Goal: Check status: Check status

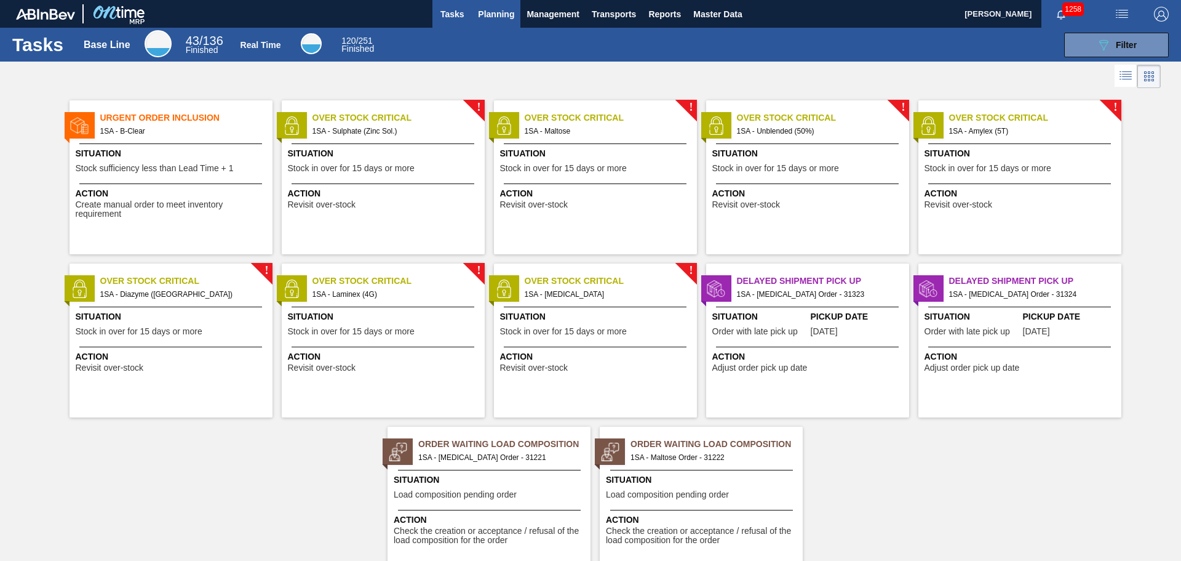
click at [481, 15] on span "Planning" at bounding box center [496, 14] width 36 height 15
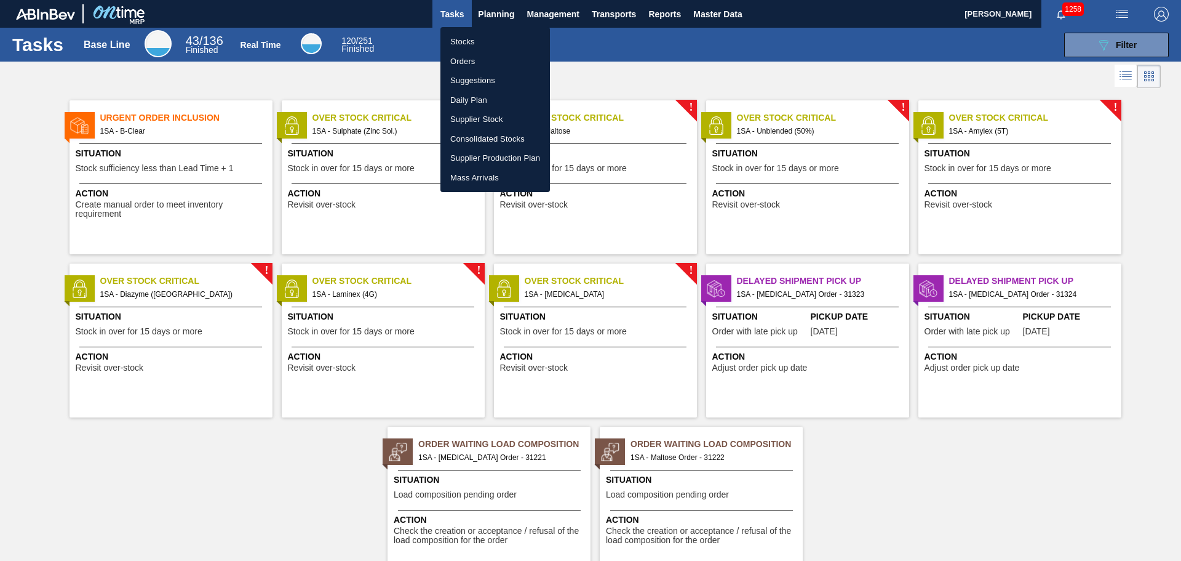
click at [466, 63] on li "Orders" at bounding box center [496, 62] width 110 height 20
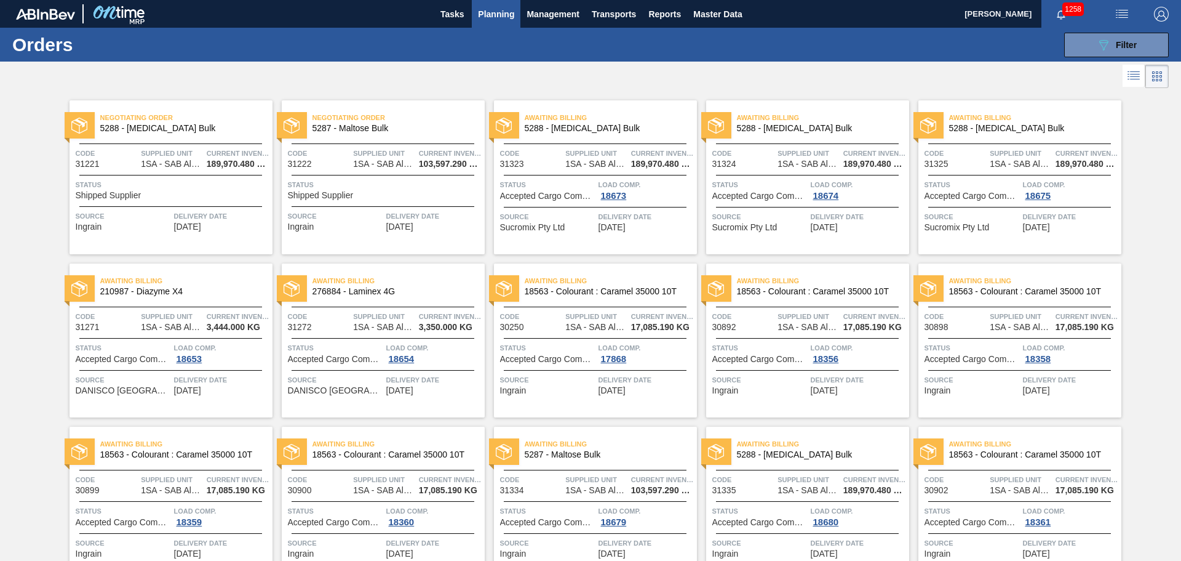
click at [158, 191] on div "Status Shipped Supplier" at bounding box center [173, 189] width 194 height 22
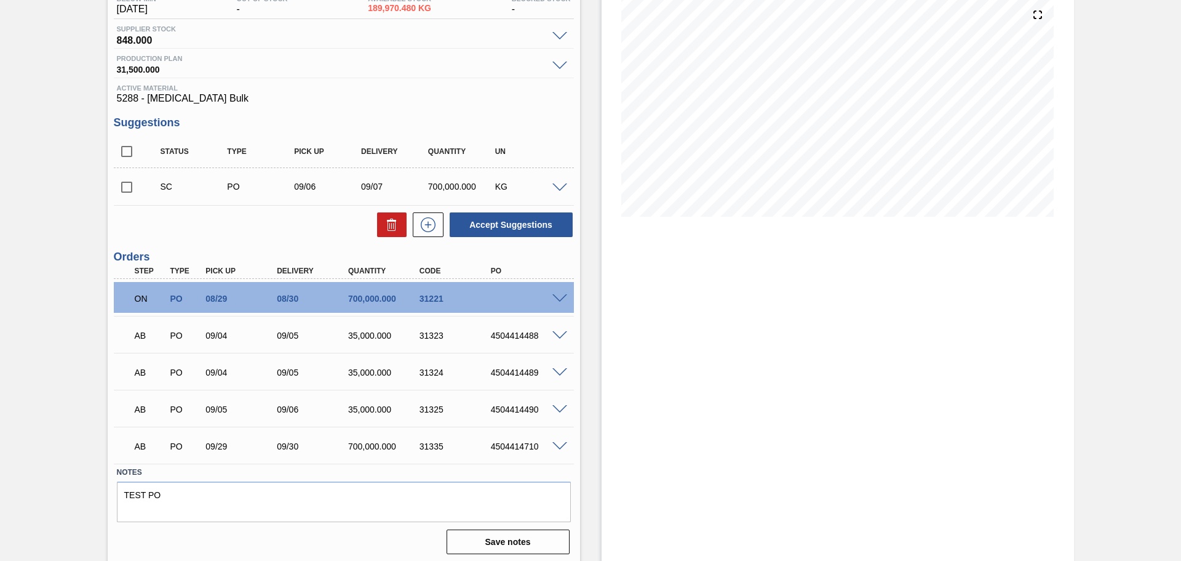
scroll to position [147, 0]
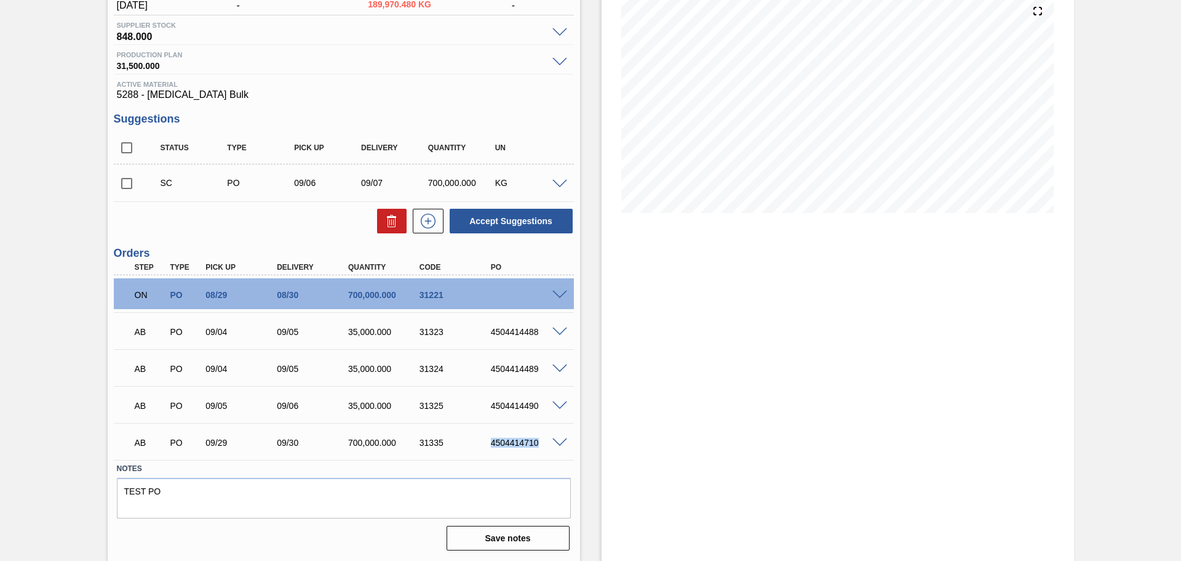
drag, startPoint x: 491, startPoint y: 441, endPoint x: 537, endPoint y: 442, distance: 45.5
click at [537, 442] on div "4504414710" at bounding box center [528, 442] width 80 height 10
copy div "4504414710"
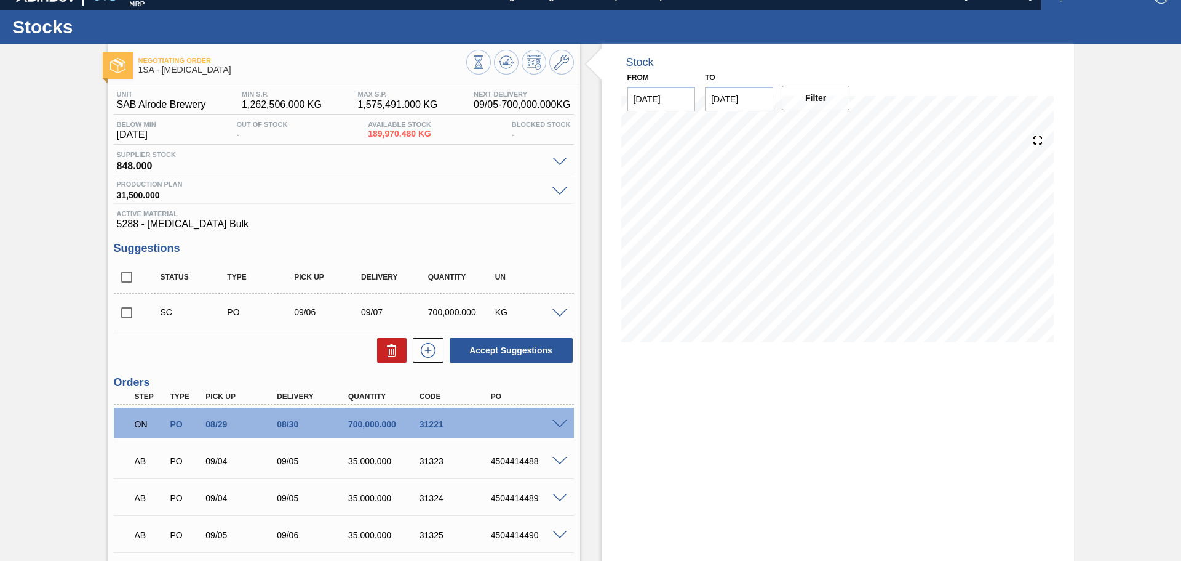
scroll to position [0, 0]
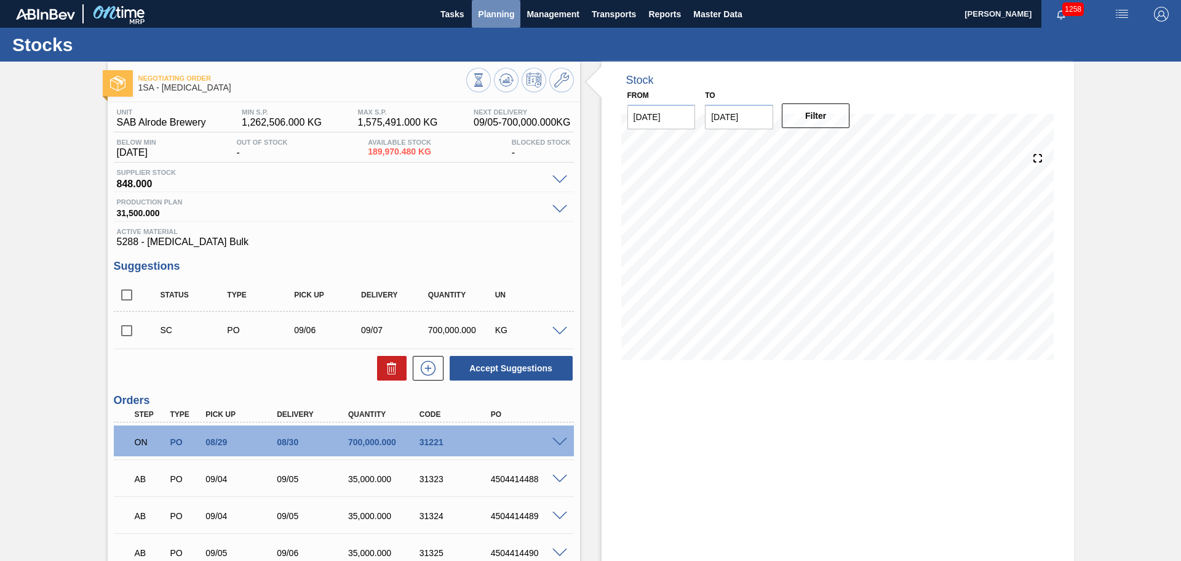
click at [498, 14] on span "Planning" at bounding box center [496, 14] width 36 height 15
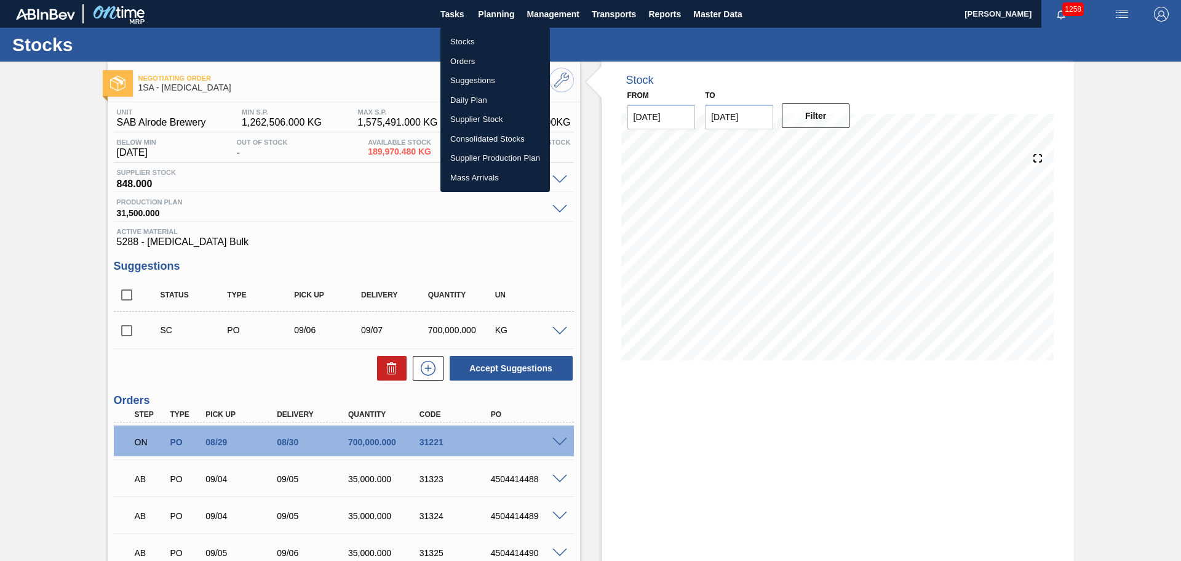
click at [476, 59] on li "Orders" at bounding box center [496, 62] width 110 height 20
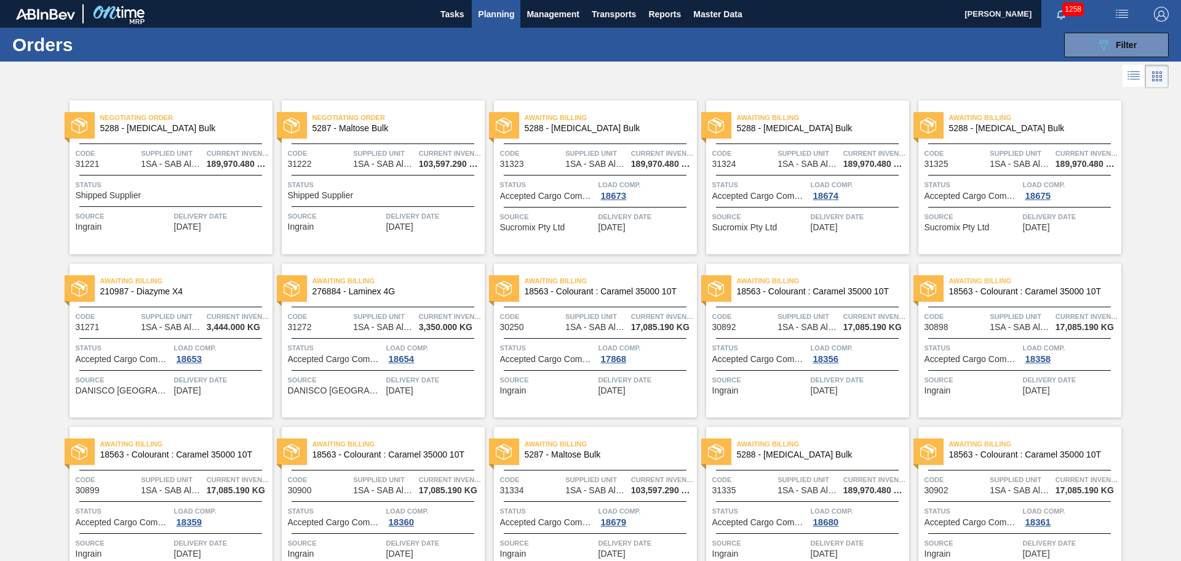
click at [185, 188] on span "Status" at bounding box center [173, 184] width 194 height 12
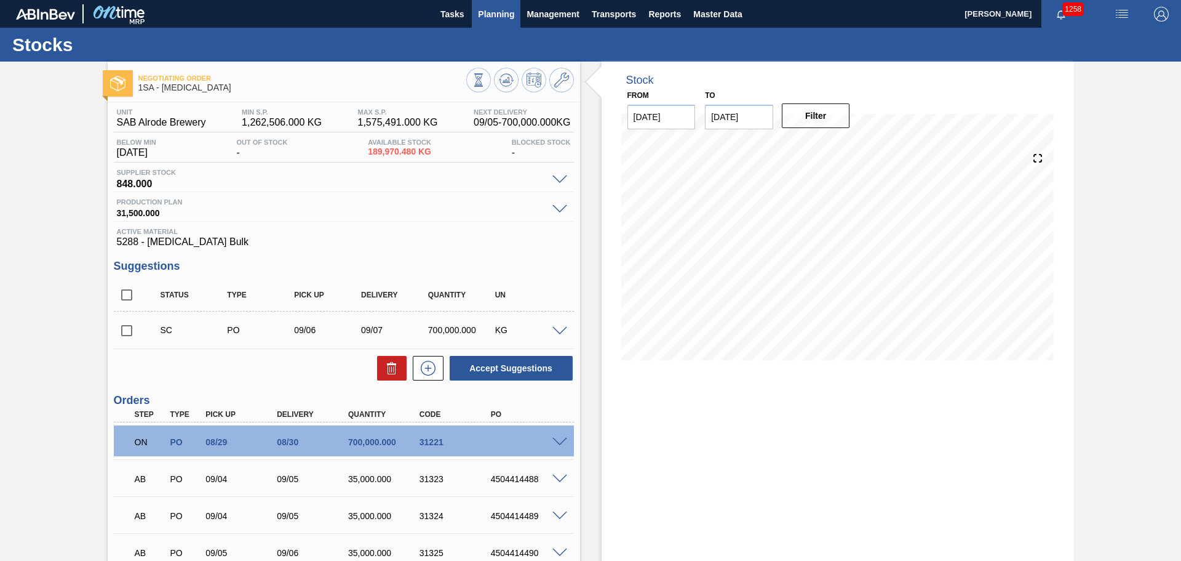
click at [495, 9] on span "Planning" at bounding box center [496, 14] width 36 height 15
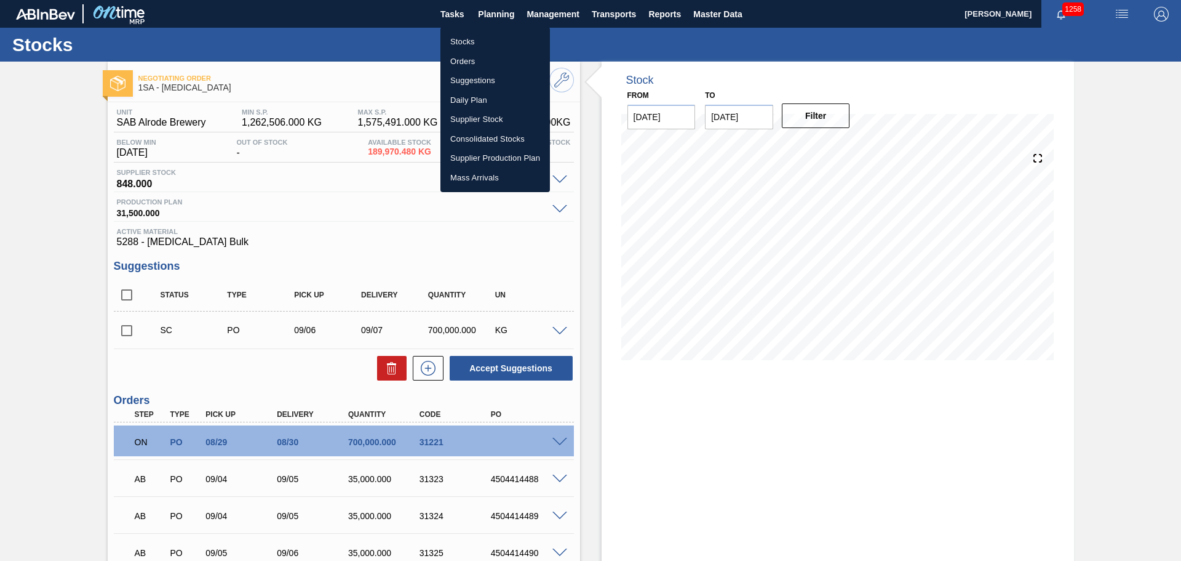
click at [471, 58] on li "Orders" at bounding box center [496, 62] width 110 height 20
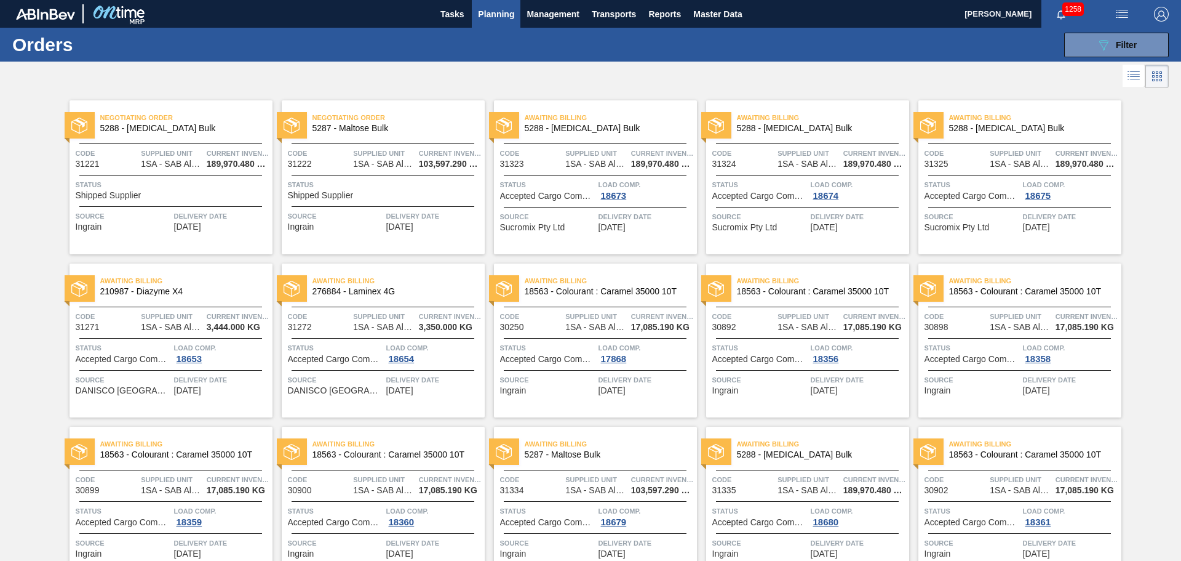
click at [380, 192] on div "Status Shipped Supplier" at bounding box center [385, 189] width 194 height 22
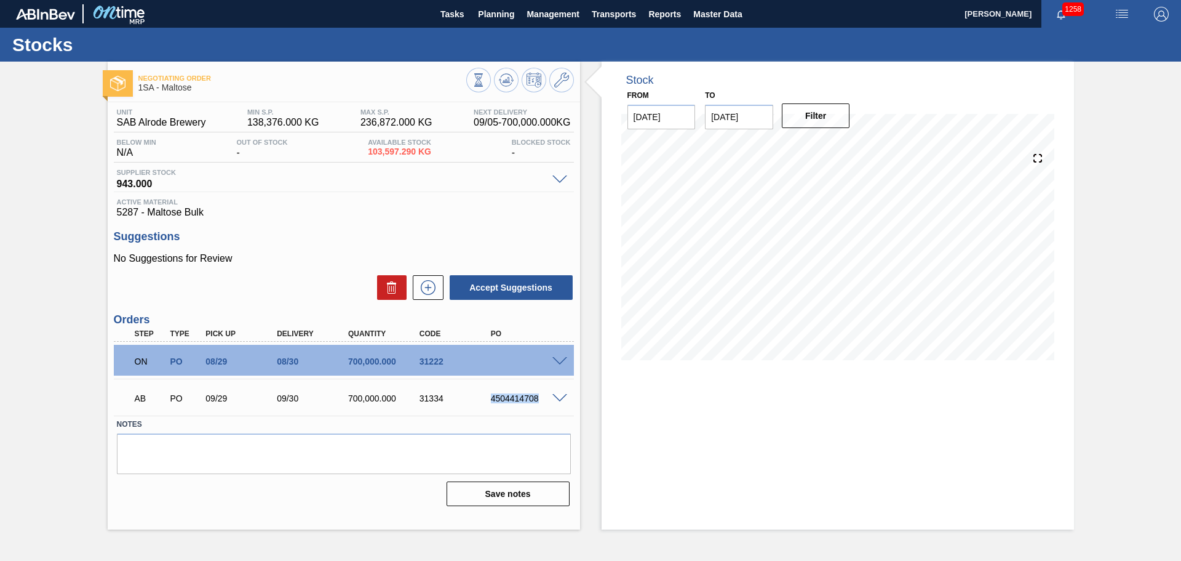
drag, startPoint x: 492, startPoint y: 398, endPoint x: 538, endPoint y: 398, distance: 46.1
click at [538, 398] on div "4504414708" at bounding box center [528, 398] width 80 height 10
copy div "4504414708"
click at [502, 14] on span "Planning" at bounding box center [496, 14] width 36 height 15
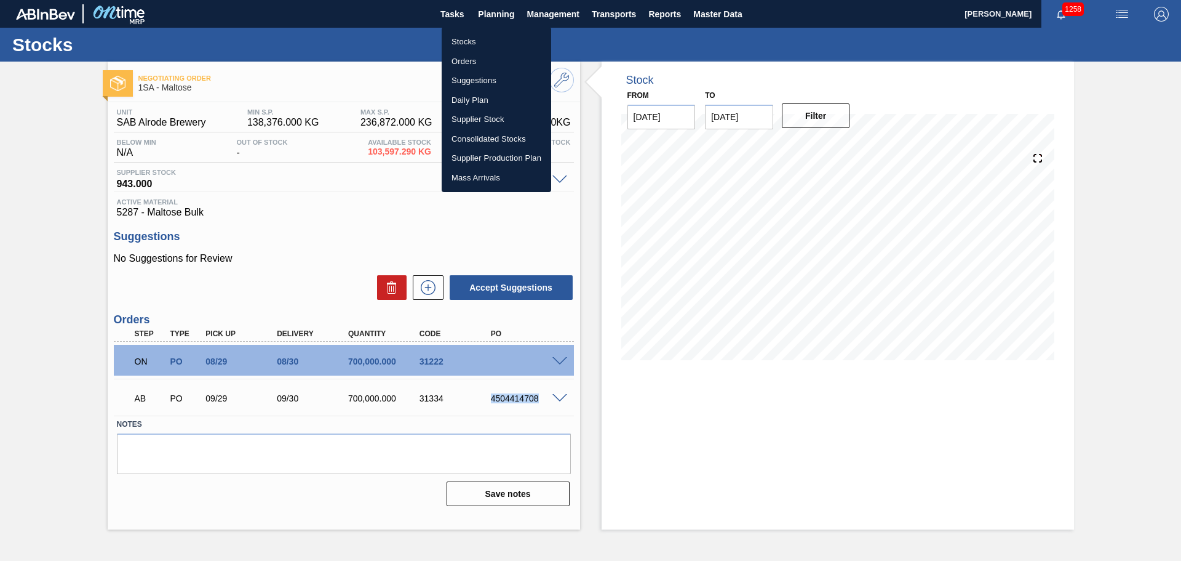
click at [472, 60] on li "Orders" at bounding box center [497, 62] width 110 height 20
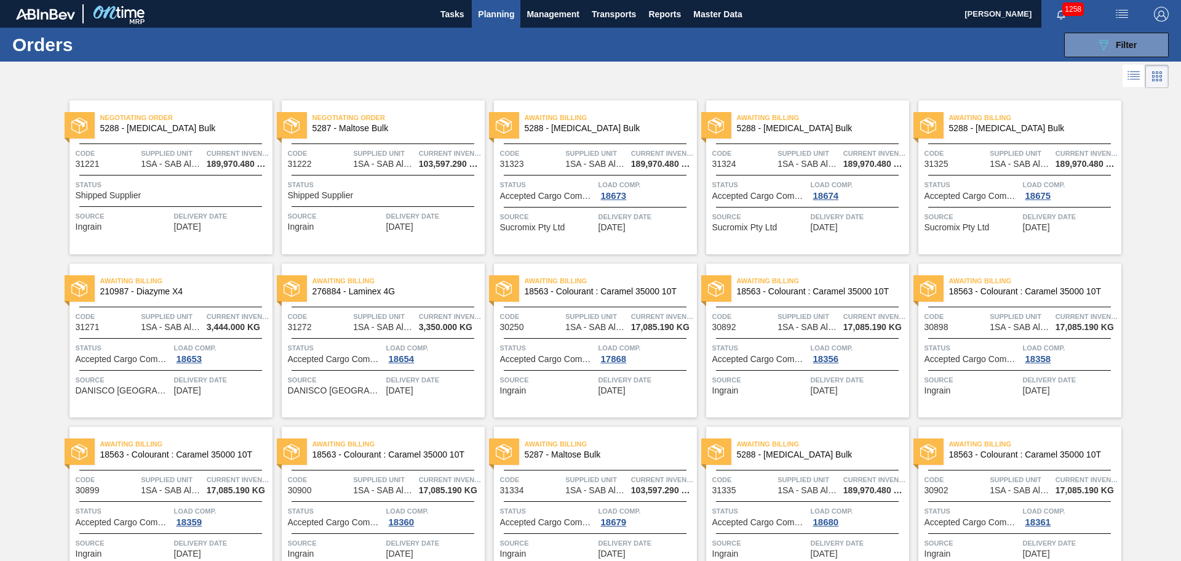
click at [206, 190] on span "Status" at bounding box center [173, 184] width 194 height 12
